Goal: Task Accomplishment & Management: Manage account settings

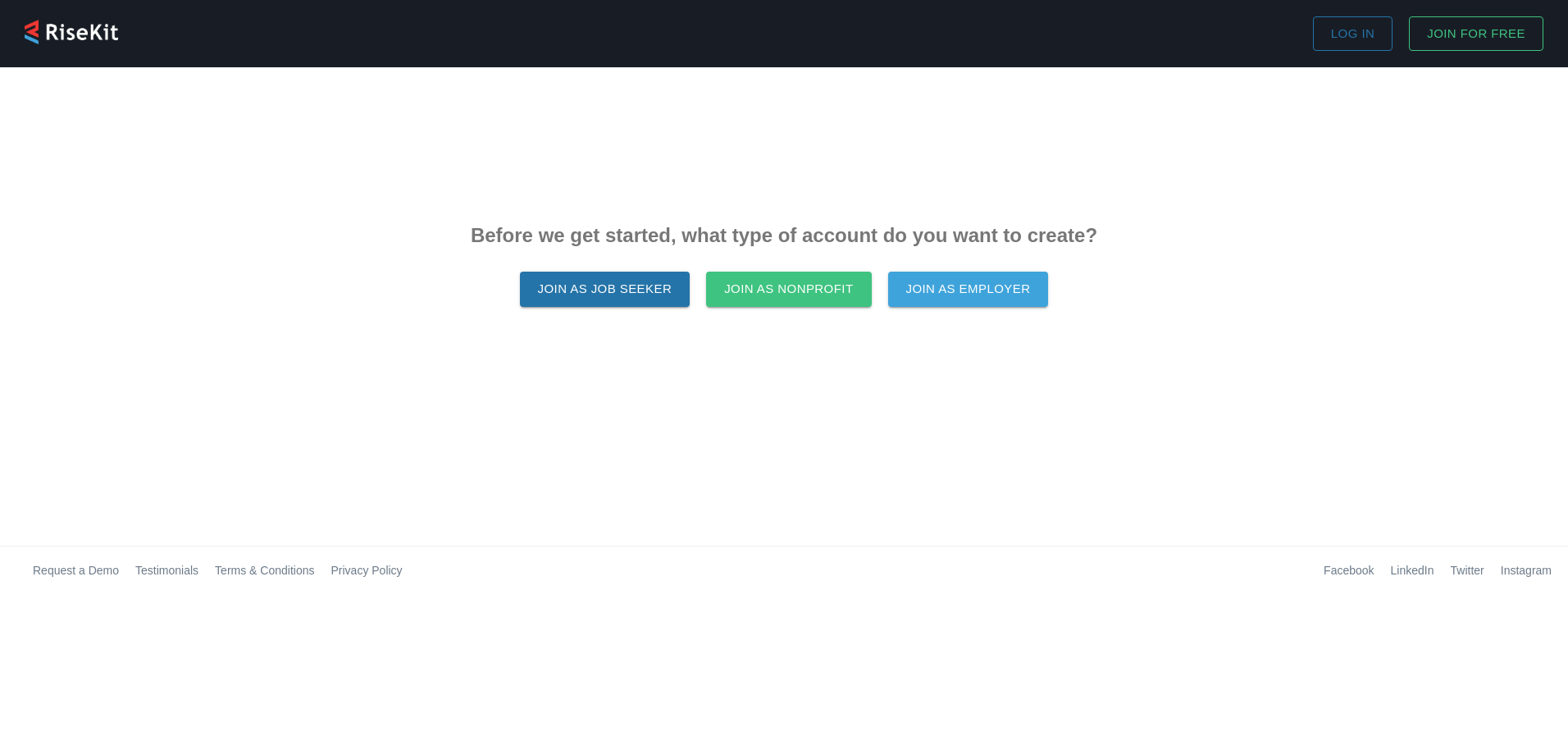
click at [1345, 20] on button "Log in" at bounding box center [1354, 33] width 80 height 34
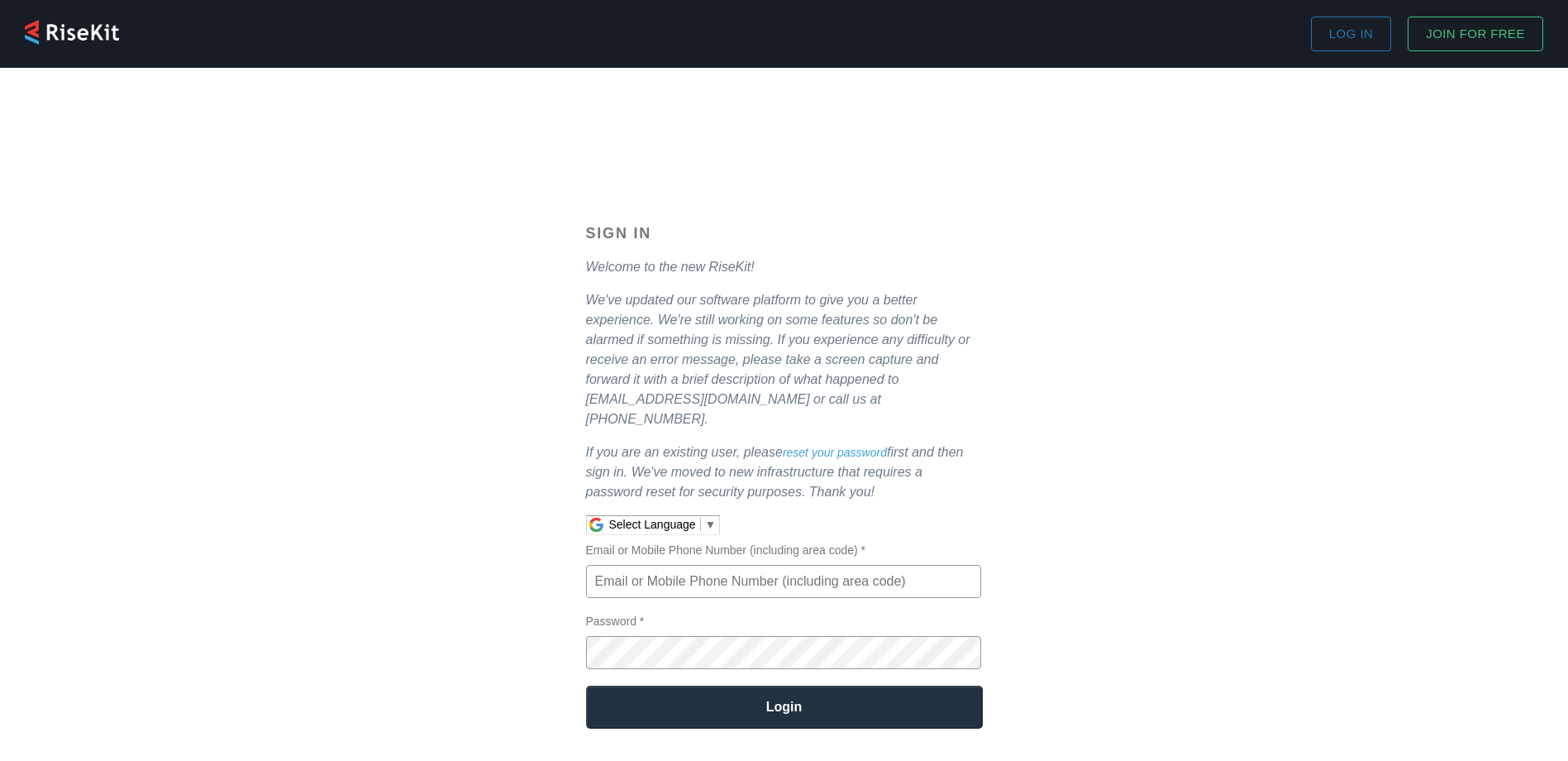
click at [732, 565] on input "Email or Mobile Phone Number (including area code) *" at bounding box center [783, 581] width 395 height 33
type input "[EMAIL_ADDRESS][DOMAIN_NAME]"
click at [585, 686] on input "Login" at bounding box center [784, 707] width 397 height 43
